Goal: Task Accomplishment & Management: Manage account settings

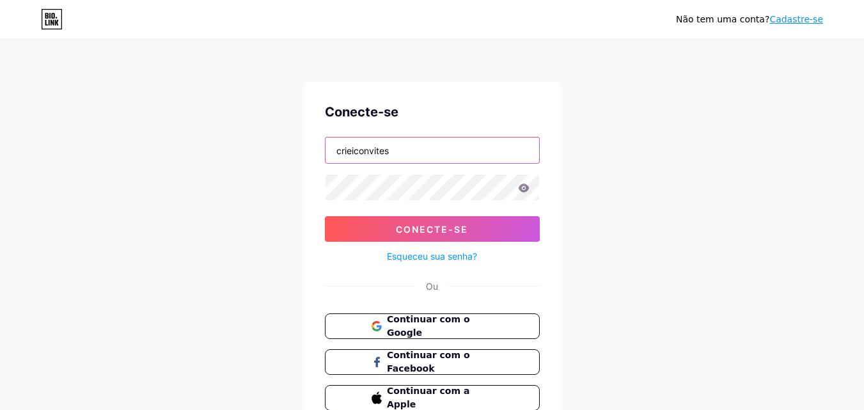
click at [393, 152] on input "crieiconvites" at bounding box center [433, 151] width 214 height 26
drag, startPoint x: 413, startPoint y: 147, endPoint x: 279, endPoint y: 150, distance: 133.8
click at [279, 150] on div "Não tem uma conta? Cadastre-se Conecte-se crieiconvites Conecte-se Esqueceu sua…" at bounding box center [432, 236] width 864 height 472
type input "faloudiva"
click at [521, 187] on icon at bounding box center [523, 188] width 11 height 8
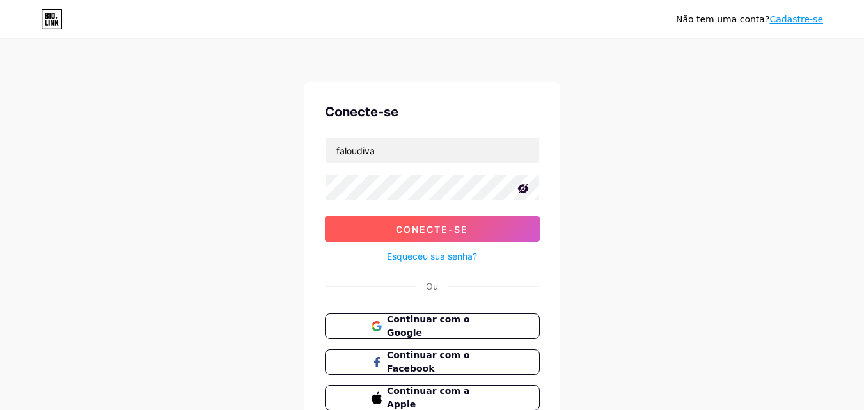
click at [502, 223] on button "Conecte-se" at bounding box center [432, 229] width 215 height 26
click at [177, 184] on div "Não tem uma conta? Cadastre-se Conecte-se faloudiva Conecte-se Esqueceu sua sen…" at bounding box center [432, 236] width 864 height 472
click at [371, 231] on button "Conecte-se" at bounding box center [432, 229] width 215 height 26
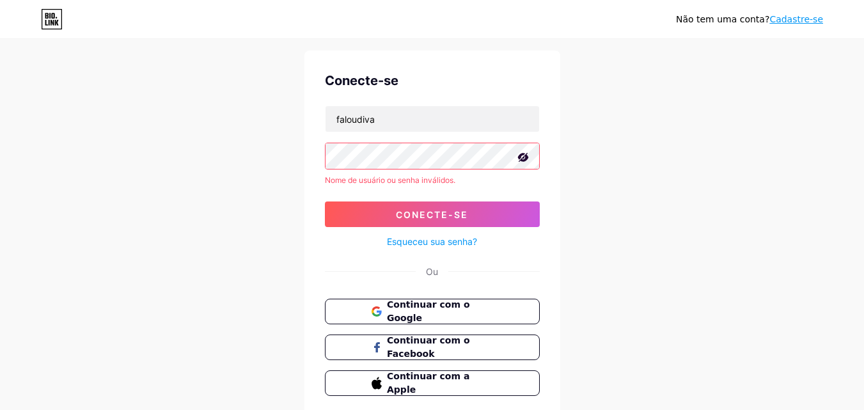
scroll to position [78, 0]
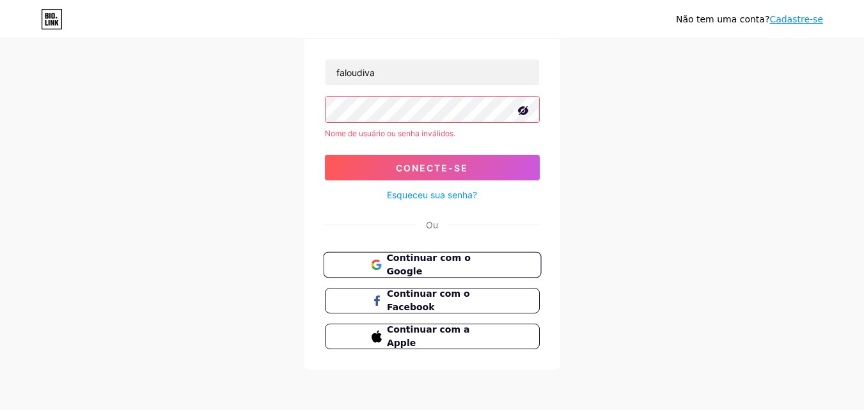
click at [395, 261] on font "Continuar com o Google" at bounding box center [428, 265] width 84 height 24
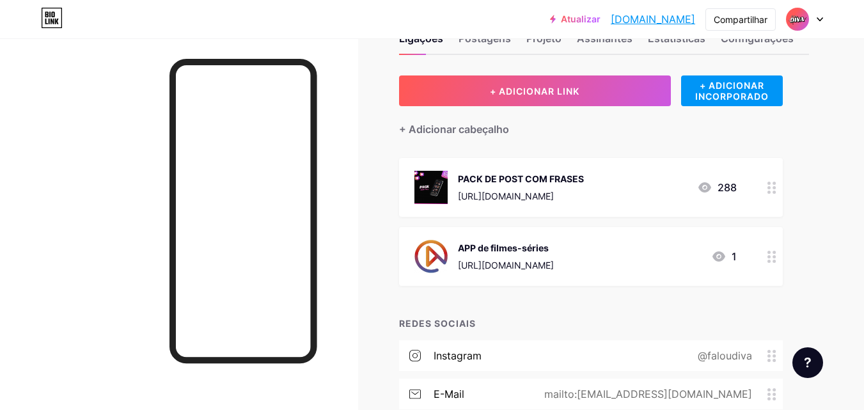
scroll to position [64, 0]
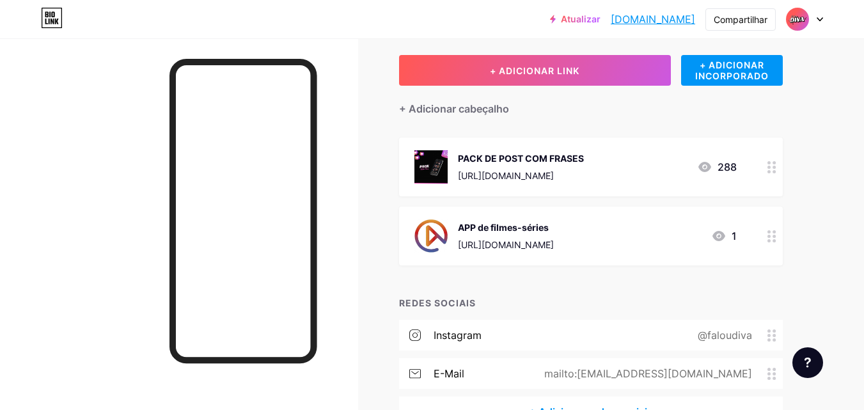
click at [771, 238] on icon at bounding box center [772, 236] width 9 height 12
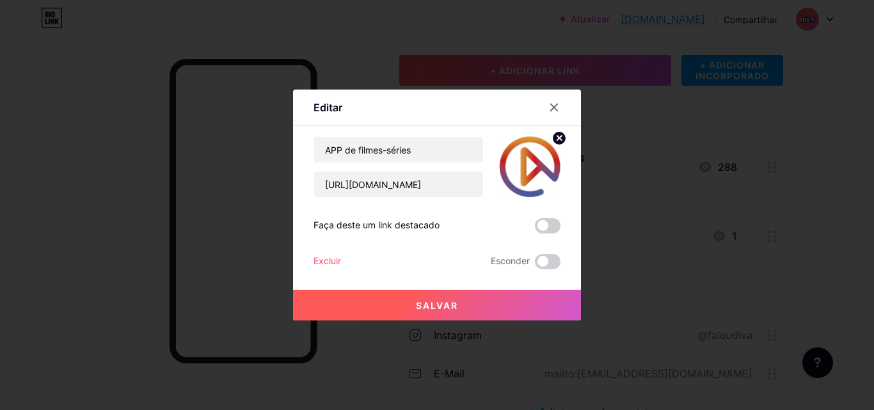
click at [337, 261] on font "Excluir" at bounding box center [327, 260] width 28 height 11
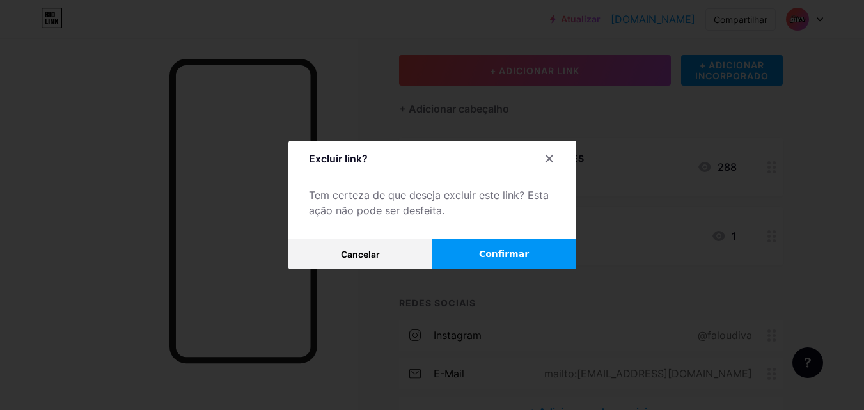
click at [482, 257] on button "Confirmar" at bounding box center [504, 254] width 144 height 31
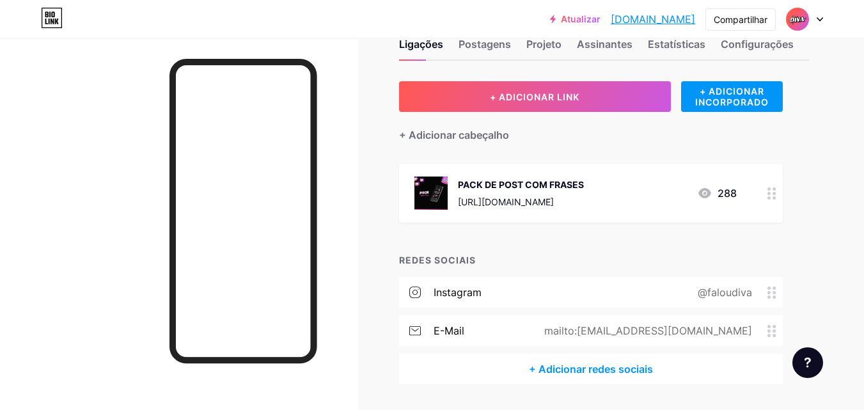
scroll to position [0, 0]
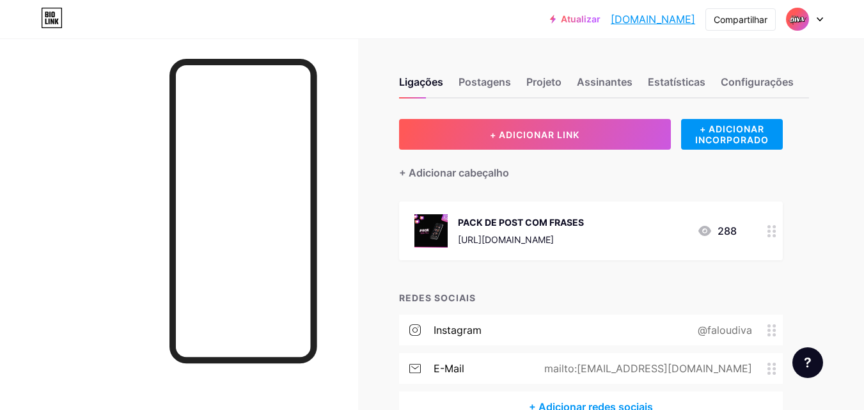
click at [670, 22] on font "faloudiva.bio.link" at bounding box center [653, 19] width 84 height 13
